Goal: Find specific page/section: Find specific page/section

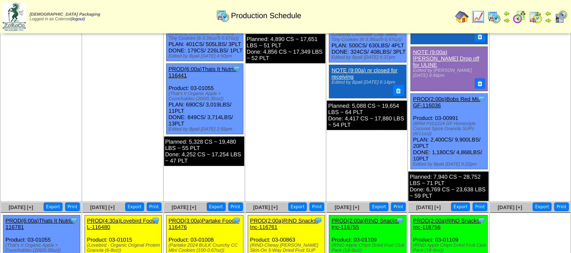
scroll to position [423, 0]
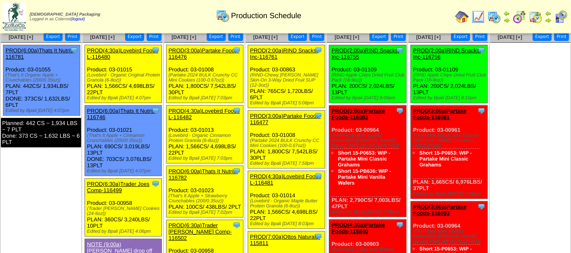
scroll to position [507, 0]
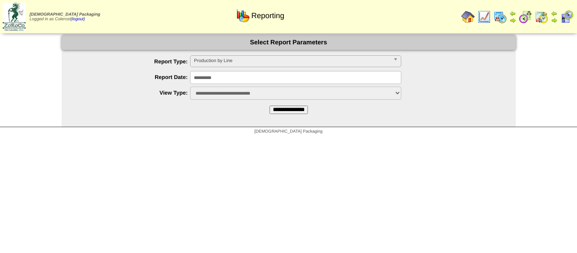
click at [235, 66] on span "Production by Line" at bounding box center [292, 61] width 196 height 10
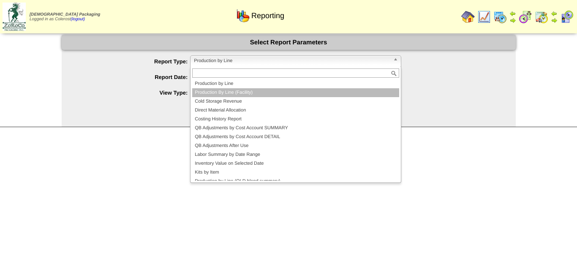
click at [223, 94] on li "Production By Line (Facility)" at bounding box center [295, 92] width 207 height 9
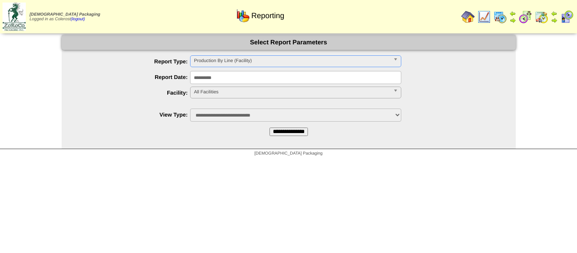
click at [223, 95] on span "All Facilities" at bounding box center [292, 92] width 196 height 10
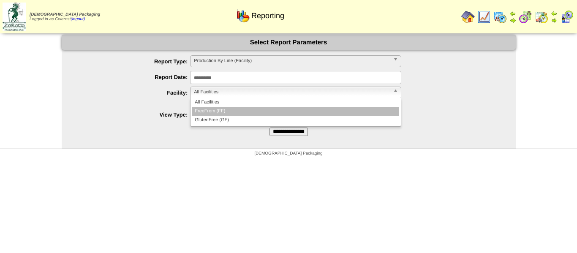
click at [222, 108] on li "FreeFrom (FF)" at bounding box center [295, 111] width 207 height 9
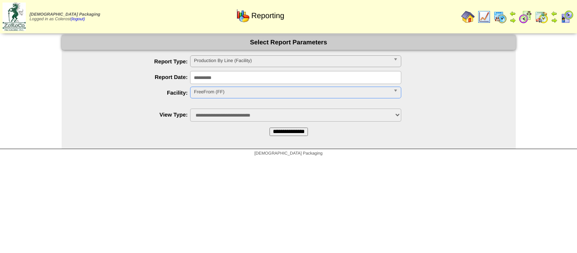
click at [280, 133] on input "**********" at bounding box center [289, 132] width 38 height 8
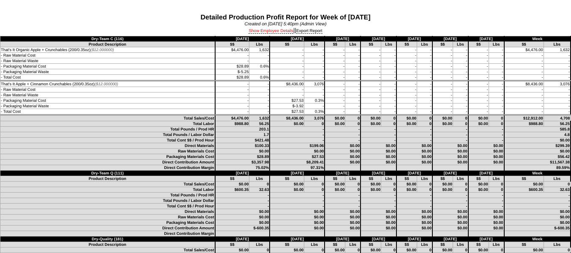
click at [283, 31] on link "Show Employee Details" at bounding box center [271, 31] width 45 height 5
